Goal: Task Accomplishment & Management: Manage account settings

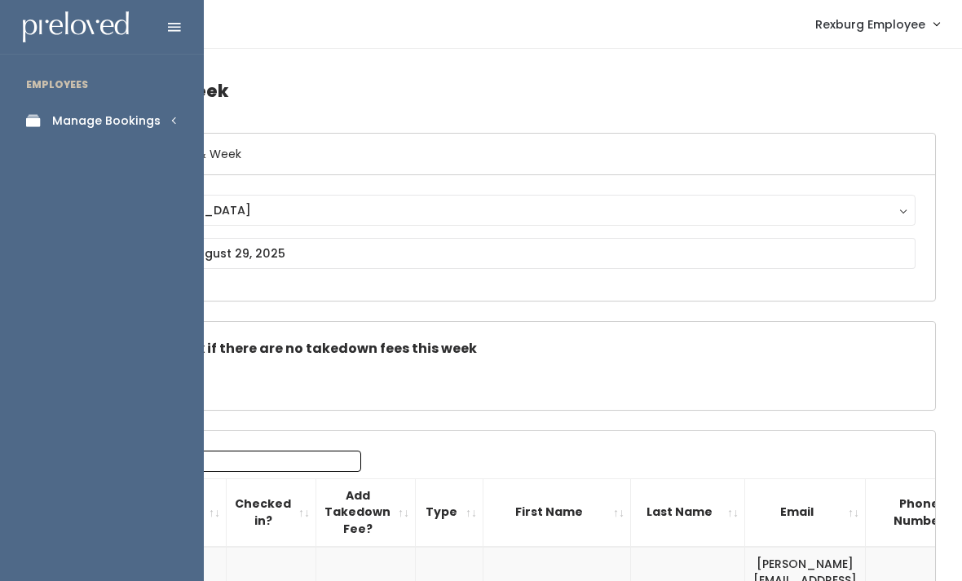
click at [157, 125] on div "Manage Bookings" at bounding box center [106, 120] width 108 height 17
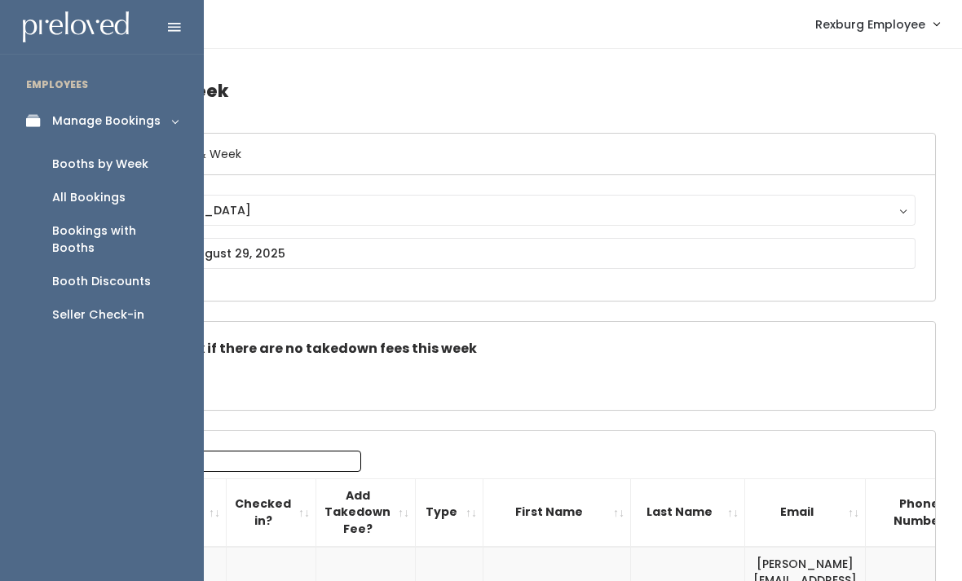
click at [102, 265] on link "Booth Discounts" at bounding box center [102, 281] width 204 height 33
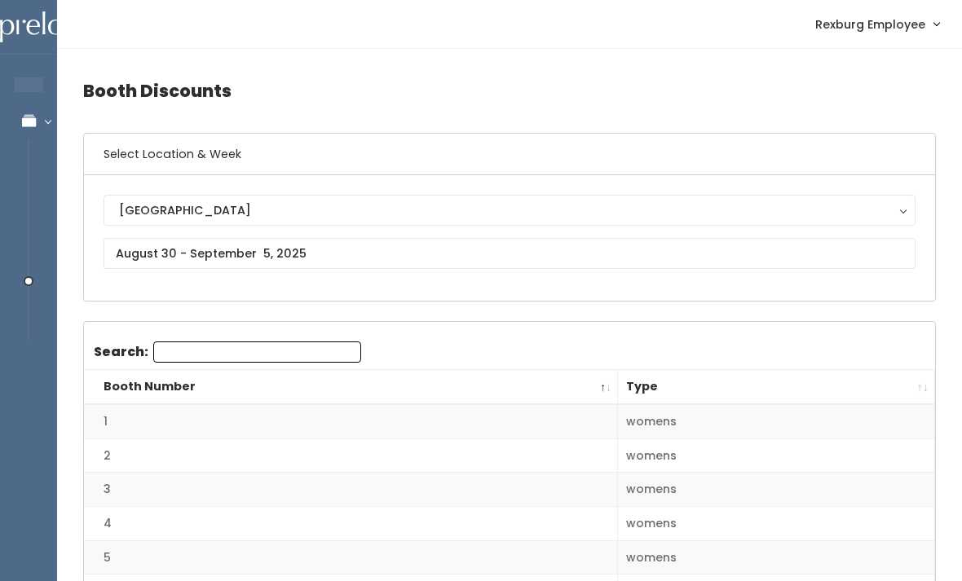
click at [332, 207] on div "[GEOGRAPHIC_DATA]" at bounding box center [509, 210] width 781 height 18
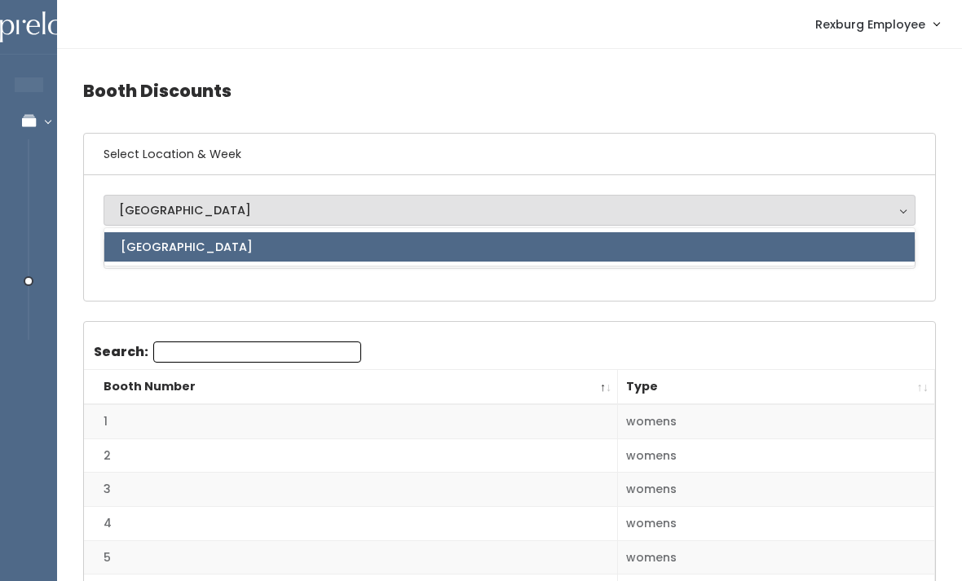
click at [386, 296] on div "Rexburg Rexburg Rexburg" at bounding box center [509, 238] width 851 height 126
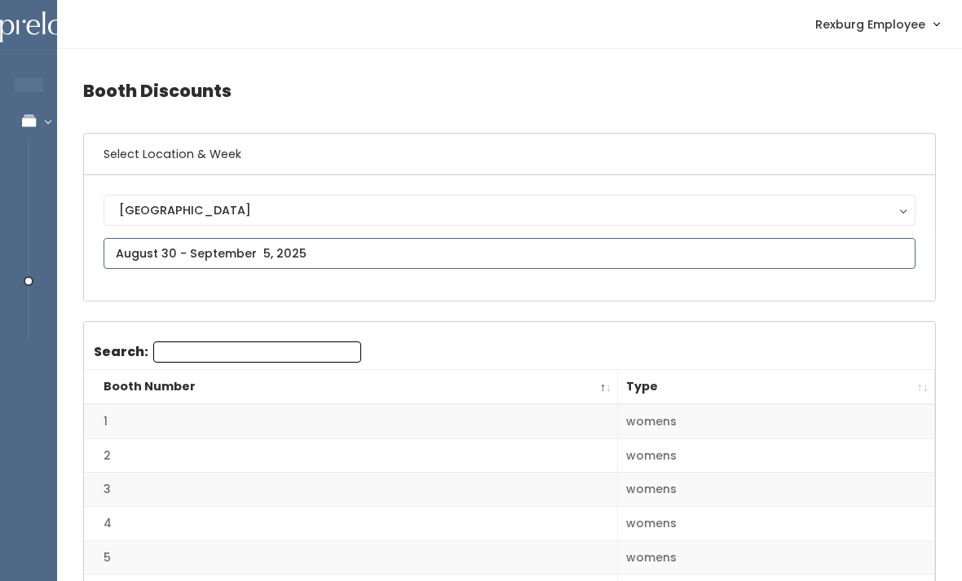
click at [332, 253] on input "text" at bounding box center [510, 253] width 812 height 31
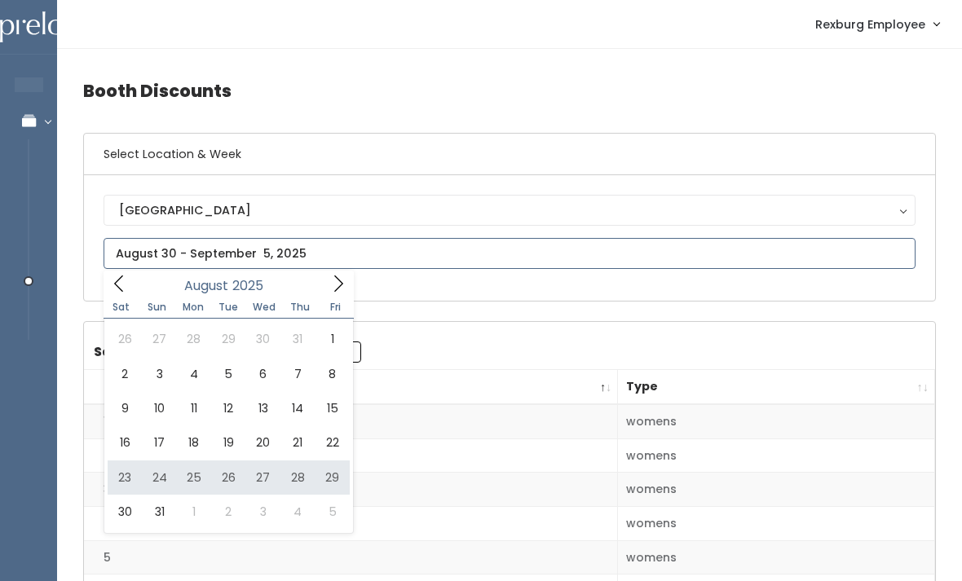
type input "August 23 to August 29"
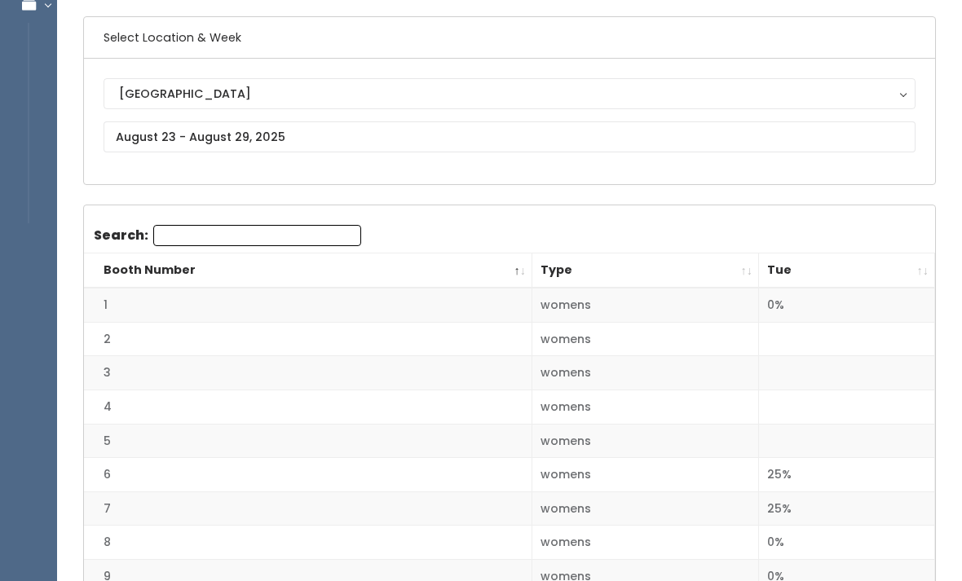
scroll to position [117, 0]
click at [914, 268] on th "Tue" at bounding box center [847, 271] width 176 height 35
click at [920, 267] on th "Tue" at bounding box center [847, 271] width 176 height 35
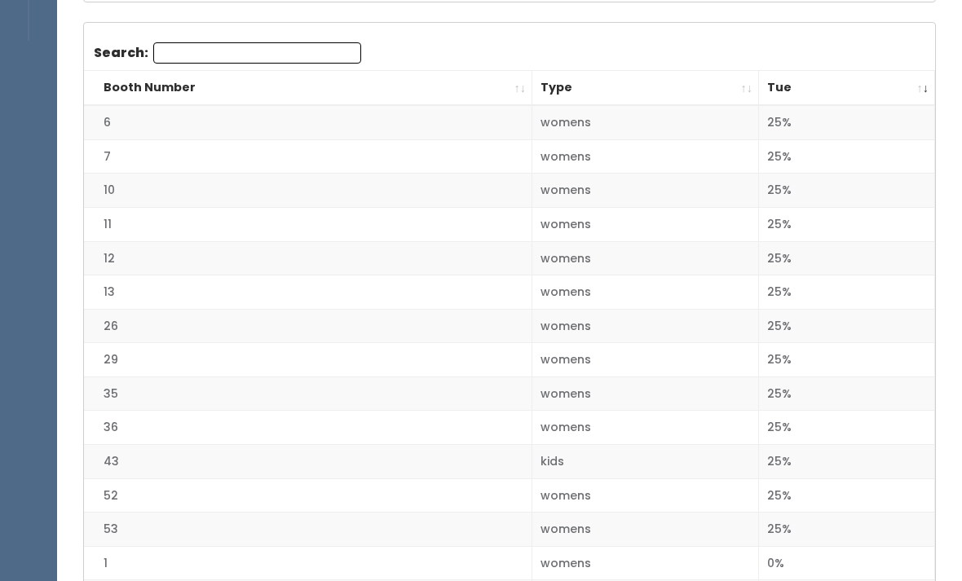
scroll to position [0, 0]
